Goal: Task Accomplishment & Management: Use online tool/utility

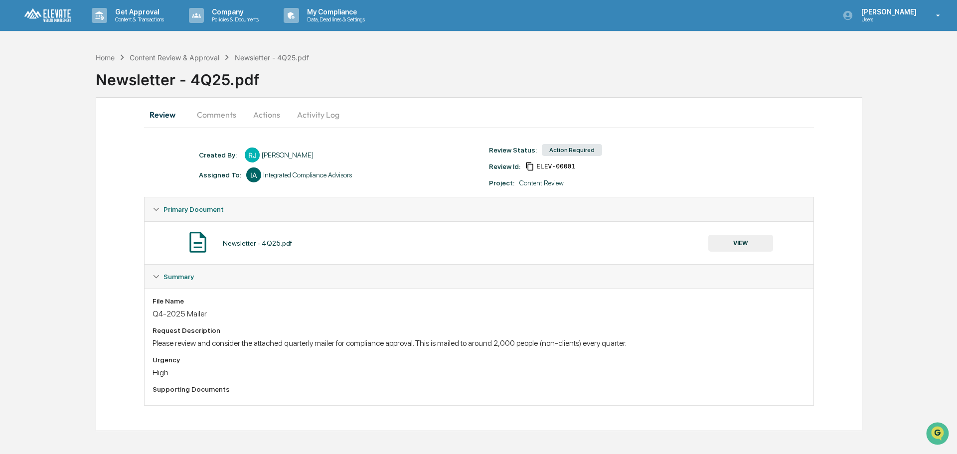
click at [212, 115] on button "Comments" at bounding box center [216, 115] width 55 height 24
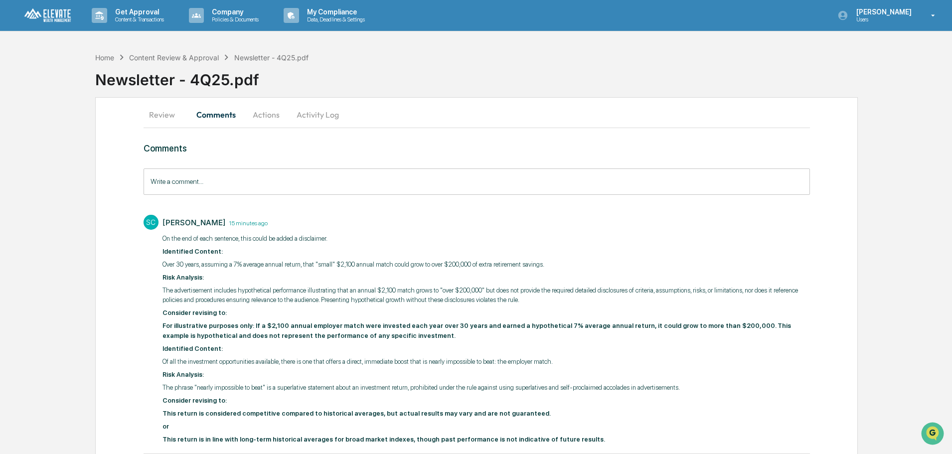
click at [261, 117] on button "Actions" at bounding box center [266, 115] width 45 height 24
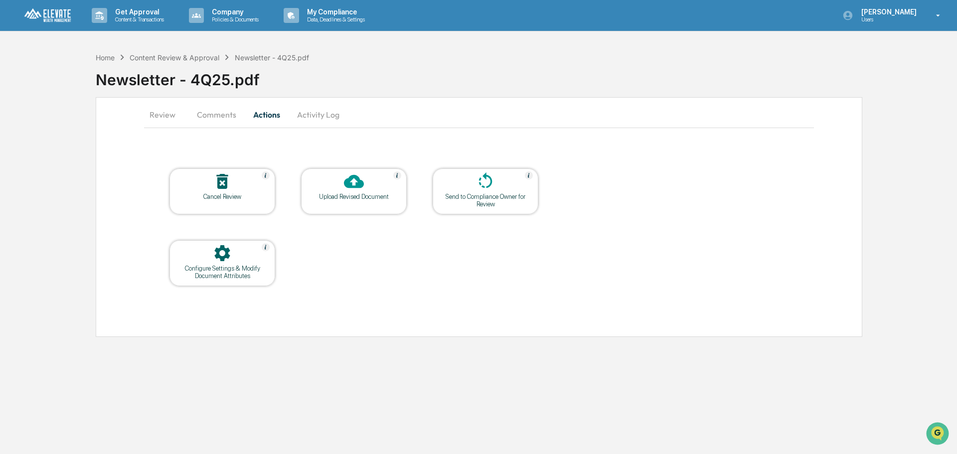
click at [54, 246] on div "Home Content Review & Approval Newsletter - 4Q25.pdf Newsletter - 4Q25.pdf Revi…" at bounding box center [478, 192] width 957 height 290
click at [209, 115] on button "Comments" at bounding box center [216, 115] width 55 height 24
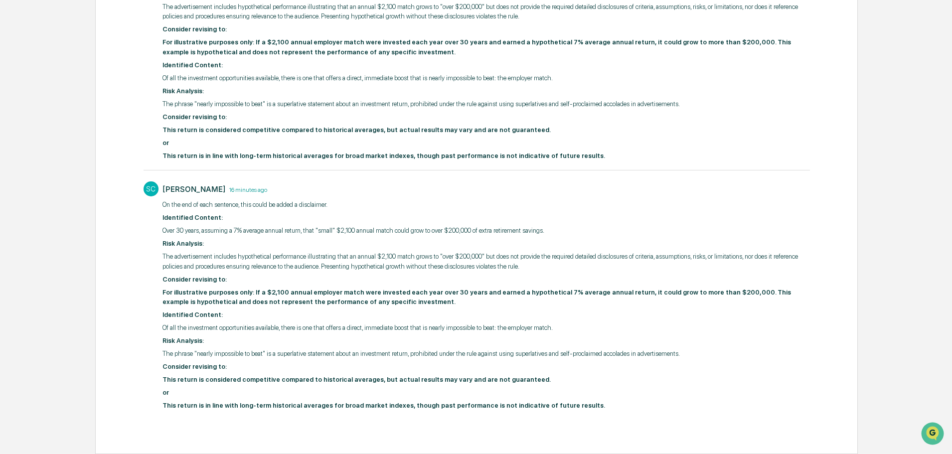
scroll to position [234, 0]
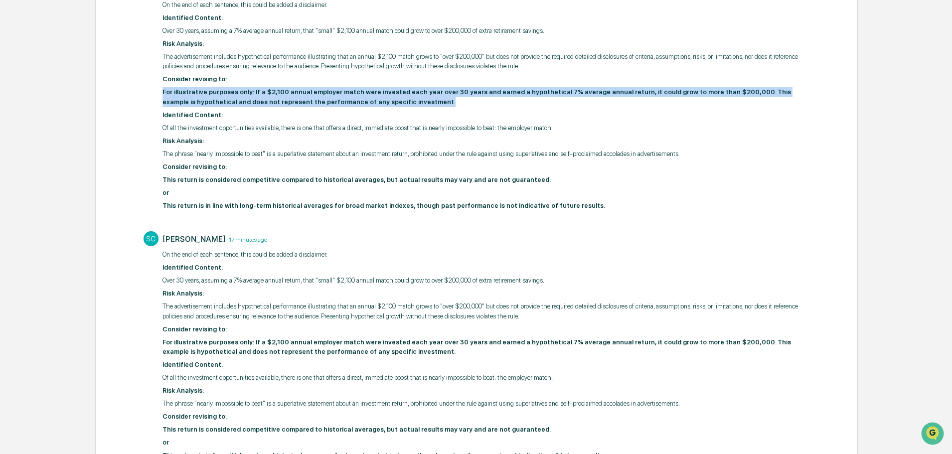
drag, startPoint x: 346, startPoint y: 101, endPoint x: 159, endPoint y: 95, distance: 187.0
click at [159, 95] on div "SC [PERSON_NAME] 17 minutes ago ​On the end of each sentence, this could be add…" at bounding box center [477, 95] width 666 height 238
copy strong "For illustrative purposes only: If a $2,100 annual employer match were invested…"
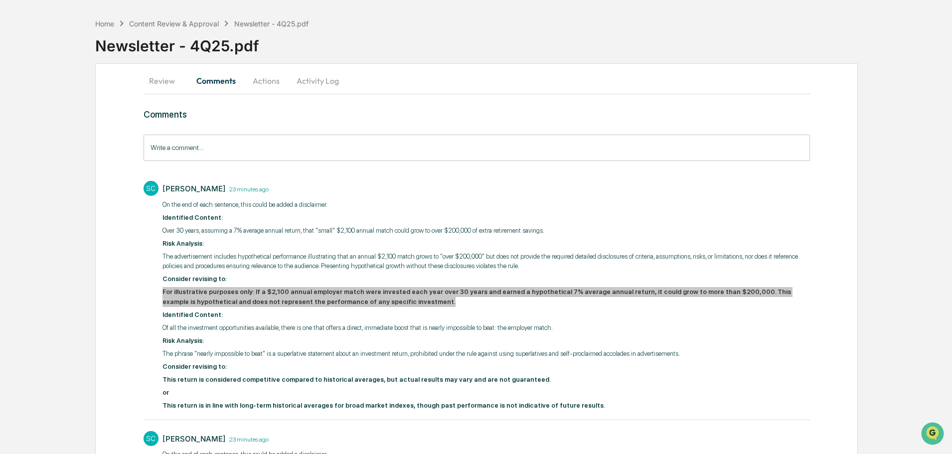
scroll to position [50, 0]
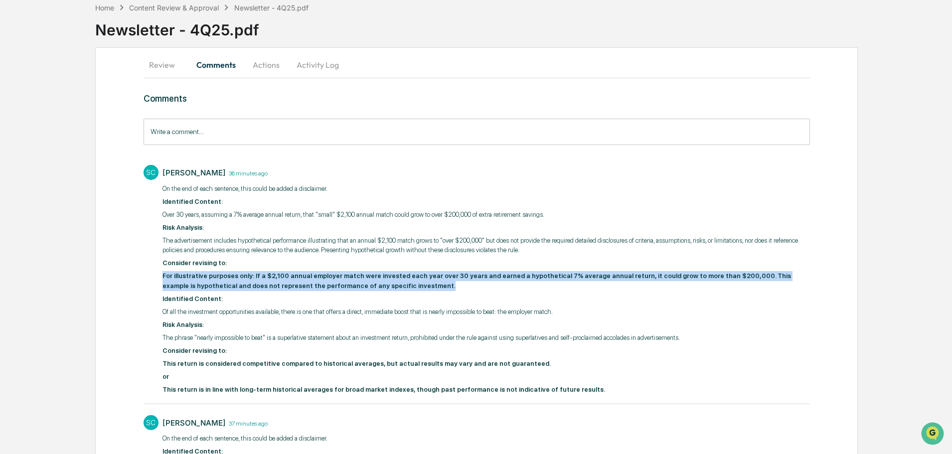
click at [187, 266] on strong "Consider revising to:" at bounding box center [194, 262] width 64 height 7
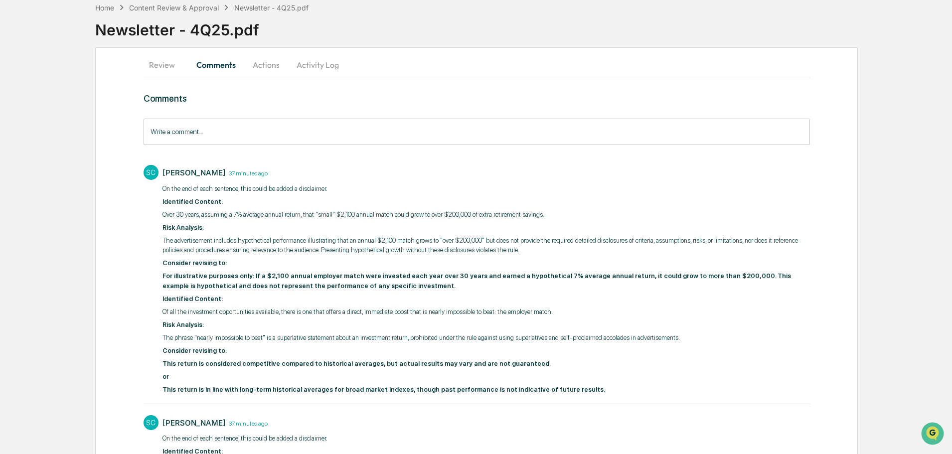
click at [125, 283] on div "Review Comments Actions Activity Log Comments Write a comment... Write a commen…" at bounding box center [476, 367] width 762 height 640
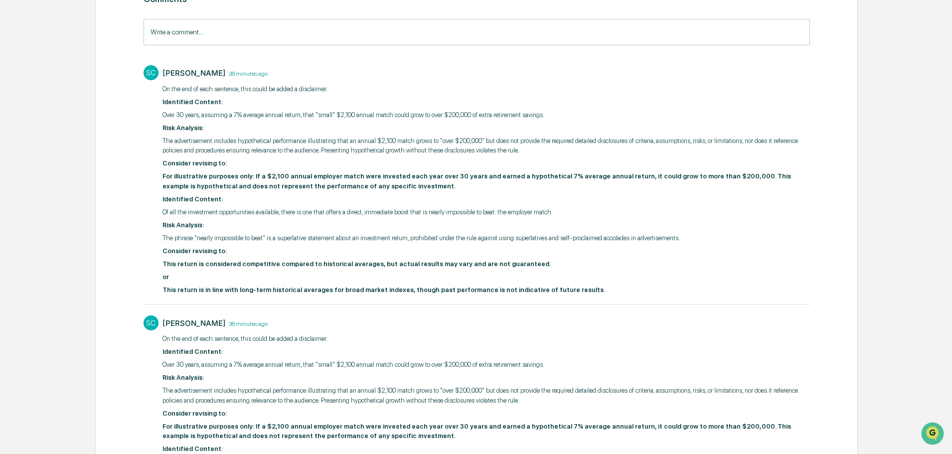
scroll to position [199, 0]
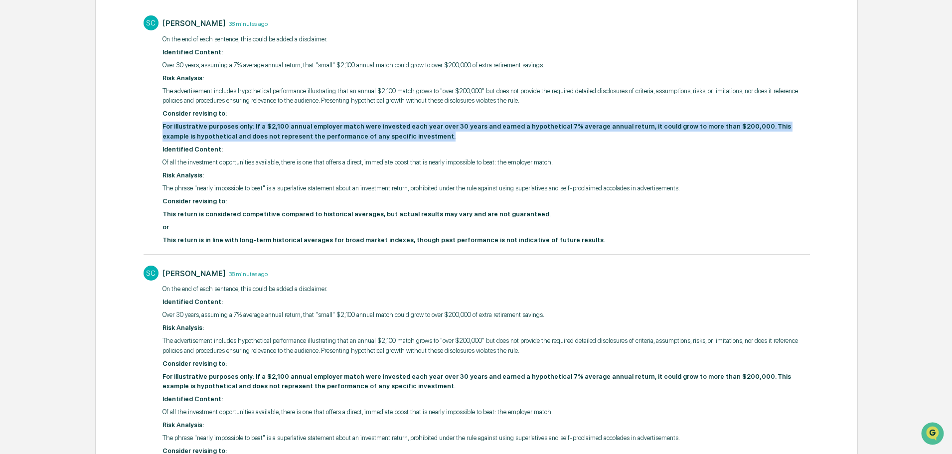
drag, startPoint x: 162, startPoint y: 126, endPoint x: 341, endPoint y: 134, distance: 179.1
click at [341, 134] on strong "For illustrative purposes only: If a $2,100 annual employer match were invested…" at bounding box center [476, 131] width 628 height 17
copy strong "For illustrative purposes only: If a $2,100 annual employer match were invested…"
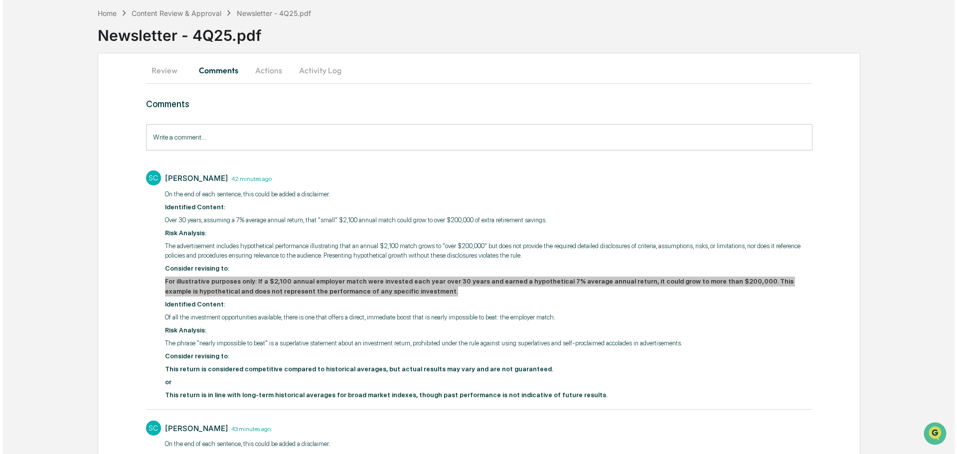
scroll to position [0, 0]
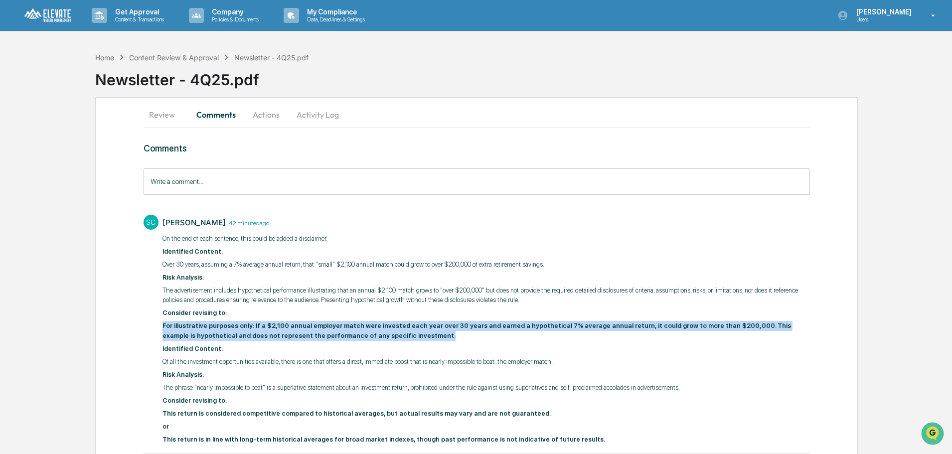
click at [265, 114] on button "Actions" at bounding box center [266, 115] width 45 height 24
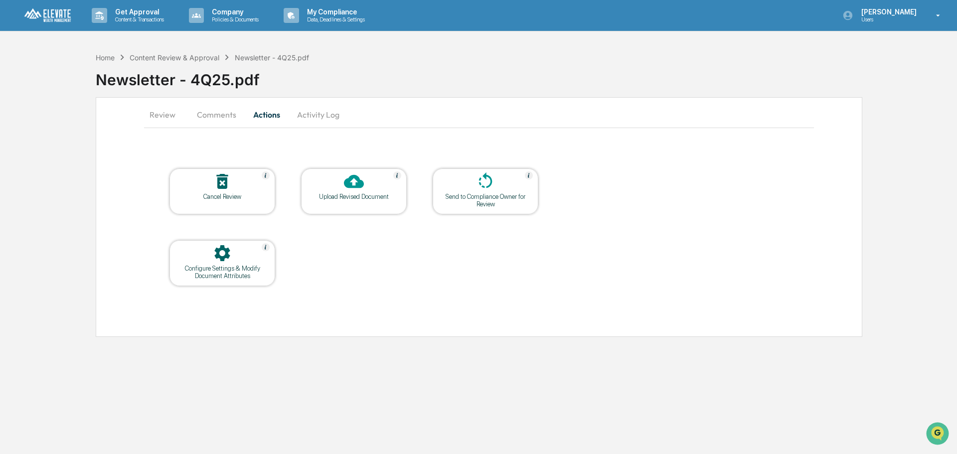
click at [335, 187] on div at bounding box center [354, 181] width 100 height 21
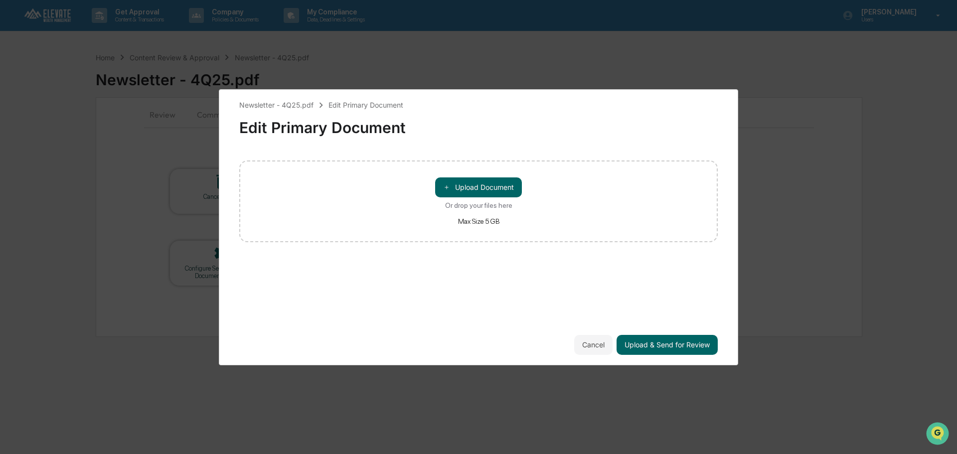
click at [488, 174] on div "＋ Upload Document Or drop your files here Max Size 5 GB" at bounding box center [478, 201] width 478 height 82
click at [492, 183] on button "＋ Upload Document" at bounding box center [478, 187] width 87 height 20
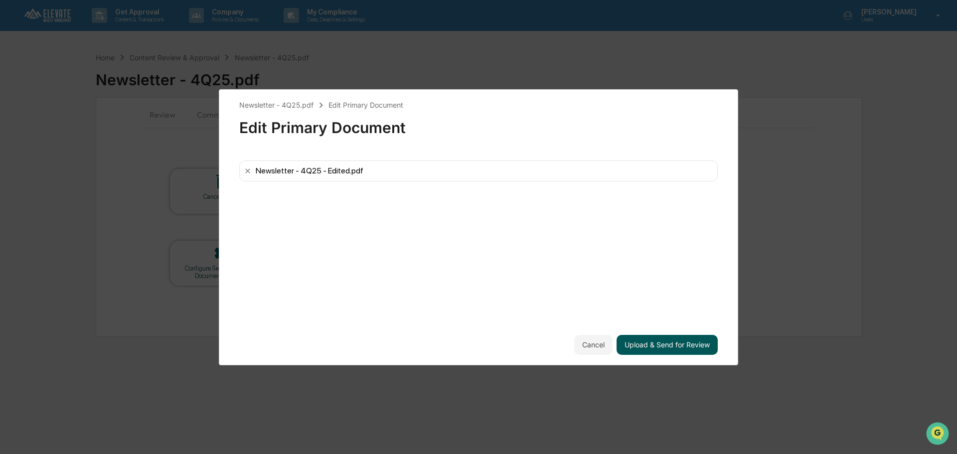
click at [662, 343] on button "Upload & Send for Review" at bounding box center [666, 345] width 101 height 20
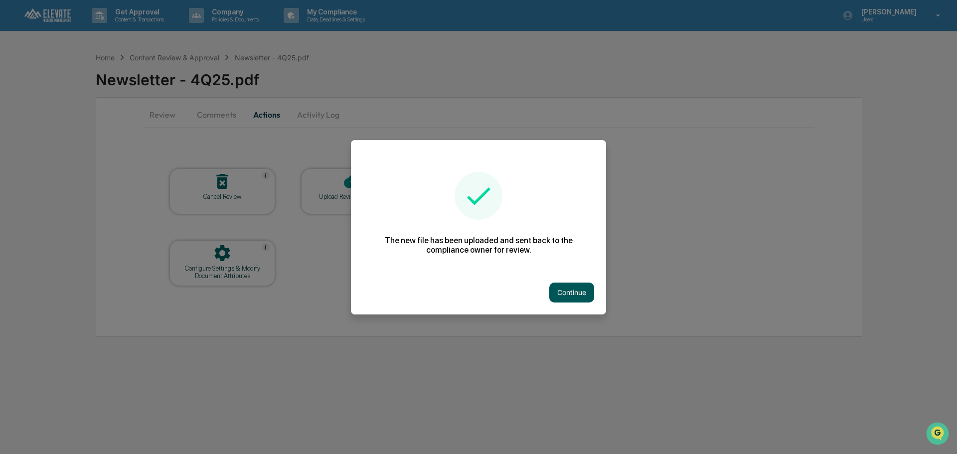
click at [558, 290] on button "Continue" at bounding box center [571, 293] width 45 height 20
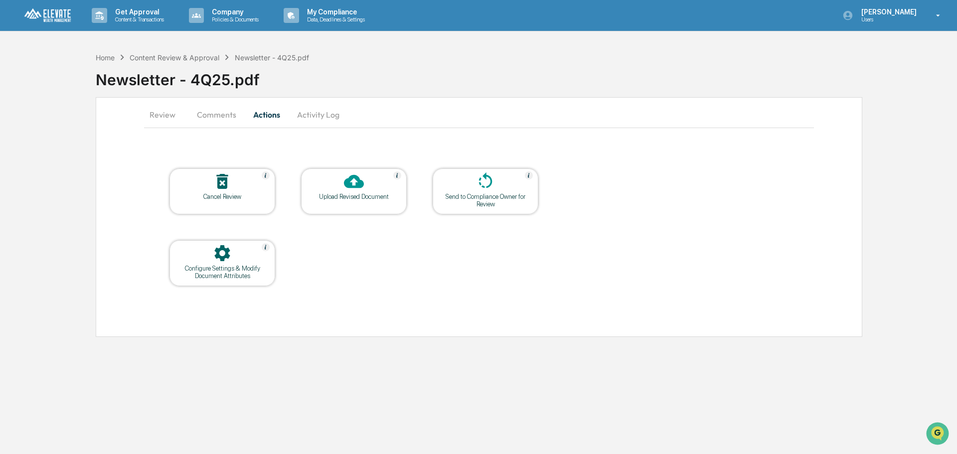
click at [327, 119] on button "Activity Log" at bounding box center [318, 115] width 58 height 24
